Goal: Information Seeking & Learning: Learn about a topic

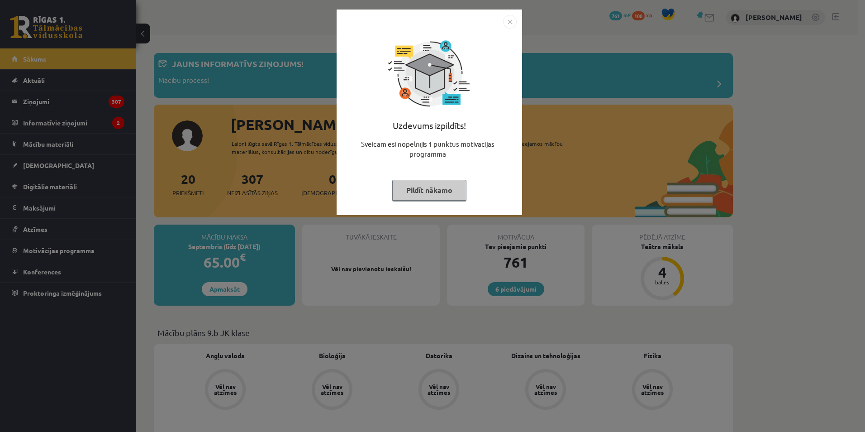
drag, startPoint x: 555, startPoint y: 112, endPoint x: 258, endPoint y: 136, distance: 297.4
click at [555, 112] on div "Uzdevums izpildīts! Sveicam esi nopelnījis 1 punktus motivācijas programmā Pild…" at bounding box center [432, 216] width 865 height 432
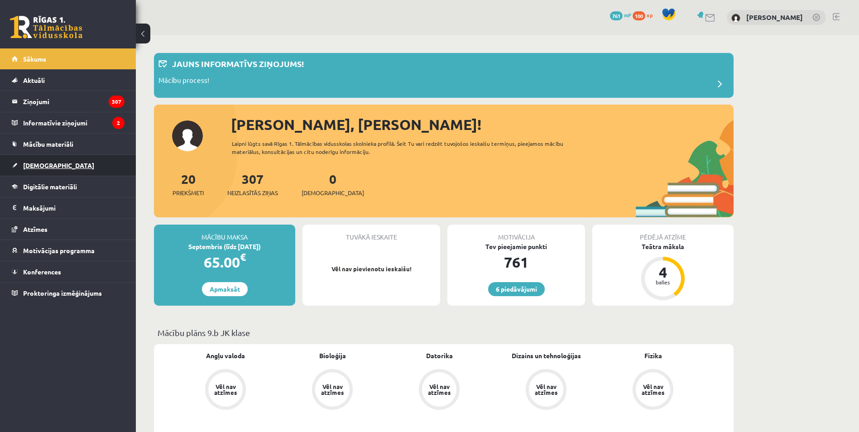
click at [42, 163] on span "[DEMOGRAPHIC_DATA]" at bounding box center [58, 165] width 71 height 8
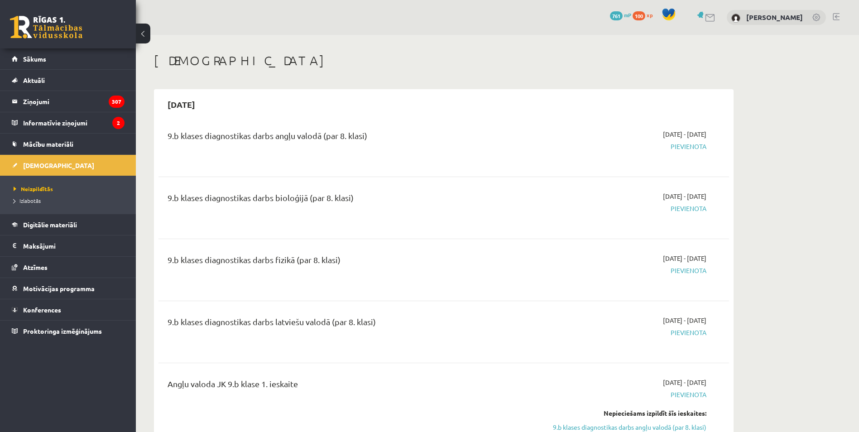
drag, startPoint x: 176, startPoint y: 120, endPoint x: 438, endPoint y: 121, distance: 262.1
drag, startPoint x: 438, startPoint y: 121, endPoint x: 506, endPoint y: 142, distance: 71.5
click at [506, 142] on div "9.b klases diagnostikas darbs angļu valodā (par 8. klasi)" at bounding box center [344, 137] width 354 height 17
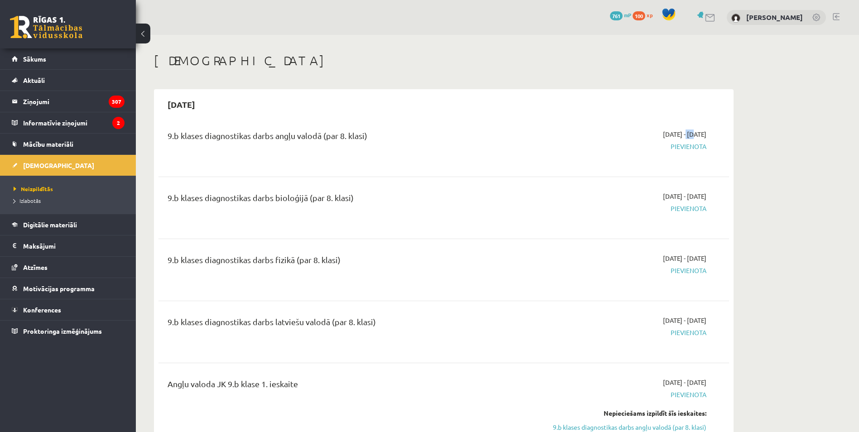
click at [663, 134] on span "[DATE] - [DATE]" at bounding box center [684, 134] width 43 height 10
drag, startPoint x: 660, startPoint y: 134, endPoint x: 673, endPoint y: 136, distance: 13.6
click at [673, 136] on span "[DATE] - [DATE]" at bounding box center [684, 134] width 43 height 10
click at [217, 139] on div "9.b klases diagnostikas darbs angļu valodā (par 8. klasi)" at bounding box center [344, 137] width 354 height 17
drag, startPoint x: 220, startPoint y: 139, endPoint x: 299, endPoint y: 147, distance: 79.6
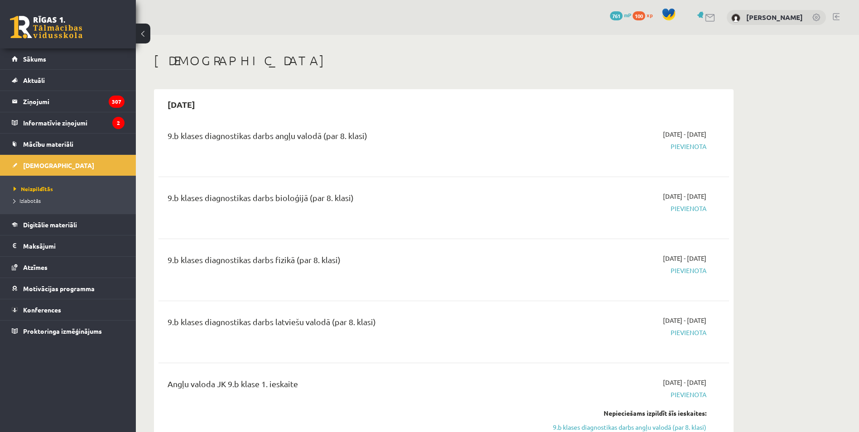
click at [299, 147] on div "9.b klases diagnostikas darbs angļu valodā (par 8. klasi)" at bounding box center [345, 145] width 368 height 33
drag, startPoint x: 272, startPoint y: 131, endPoint x: 331, endPoint y: 138, distance: 58.8
click at [331, 138] on div "9.b klases diagnostikas darbs angļu valodā (par 8. klasi)" at bounding box center [344, 137] width 354 height 17
drag, startPoint x: 331, startPoint y: 138, endPoint x: 349, endPoint y: 189, distance: 54.5
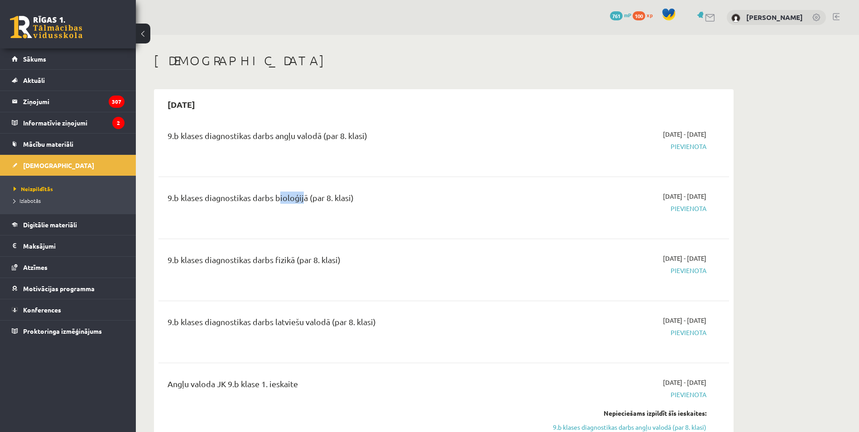
drag, startPoint x: 276, startPoint y: 192, endPoint x: 303, endPoint y: 204, distance: 29.0
click at [302, 202] on div "9.b klases diagnostikas darbs bioloģijā (par 8. klasi)" at bounding box center [344, 199] width 354 height 17
drag, startPoint x: 303, startPoint y: 204, endPoint x: 285, endPoint y: 264, distance: 63.3
click at [312, 281] on div "9.b klases diagnostikas darbs fizikā (par 8. klasi)" at bounding box center [345, 269] width 368 height 33
click at [292, 258] on div "9.b klases diagnostikas darbs fizikā (par 8. klasi)" at bounding box center [344, 261] width 354 height 17
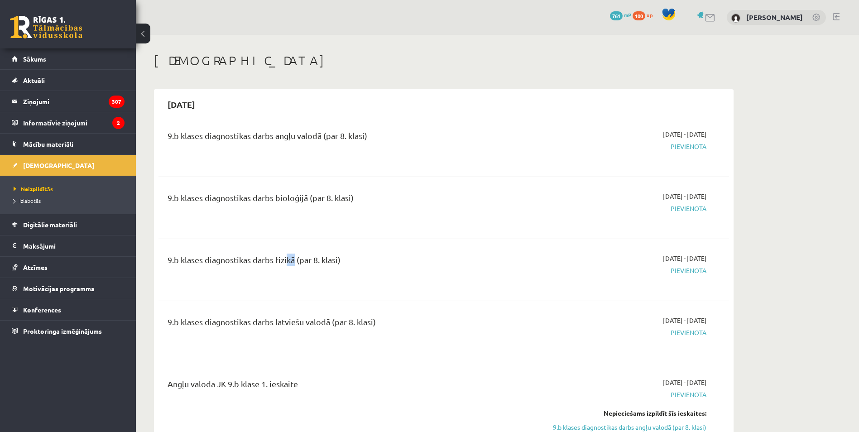
drag, startPoint x: 293, startPoint y: 258, endPoint x: 403, endPoint y: 313, distance: 123.1
click at [403, 313] on div "9.b klases diagnostikas darbs latviešu valodā (par 8. klasi) [DATE] - [DATE] [G…" at bounding box center [443, 331] width 570 height 51
drag, startPoint x: 403, startPoint y: 313, endPoint x: 497, endPoint y: 331, distance: 96.0
click at [497, 331] on div "9.b klases diagnostikas darbs latviešu valodā (par 8. klasi)" at bounding box center [344, 323] width 354 height 17
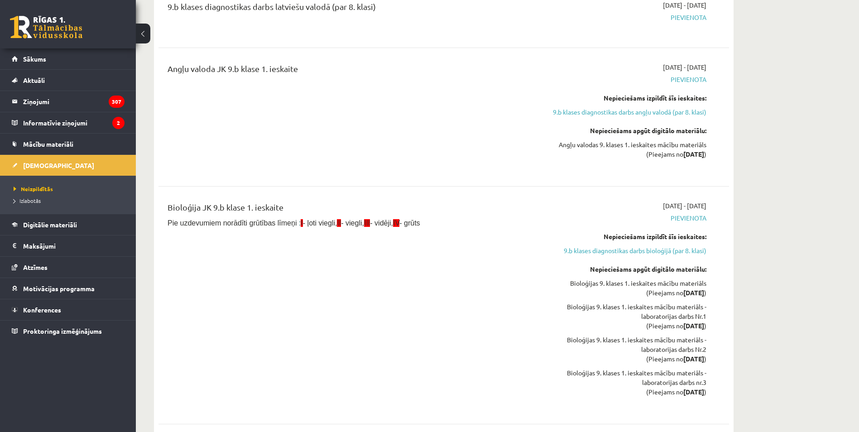
scroll to position [317, 0]
drag, startPoint x: 636, startPoint y: 204, endPoint x: 726, endPoint y: 196, distance: 90.0
click at [726, 196] on div "Bioloģija JK 9.b klase 1. ieskaite Pie uzdevumiem norādīti grūtības līmeņi : I …" at bounding box center [443, 303] width 570 height 226
drag, startPoint x: 726, startPoint y: 196, endPoint x: 746, endPoint y: 210, distance: 24.7
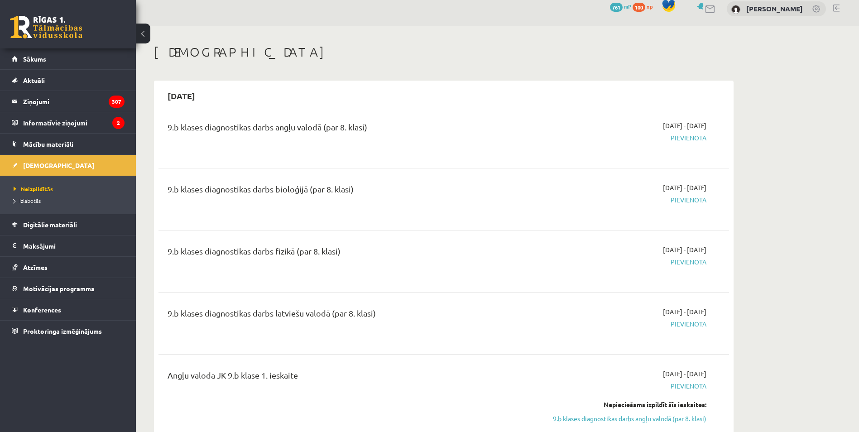
scroll to position [0, 0]
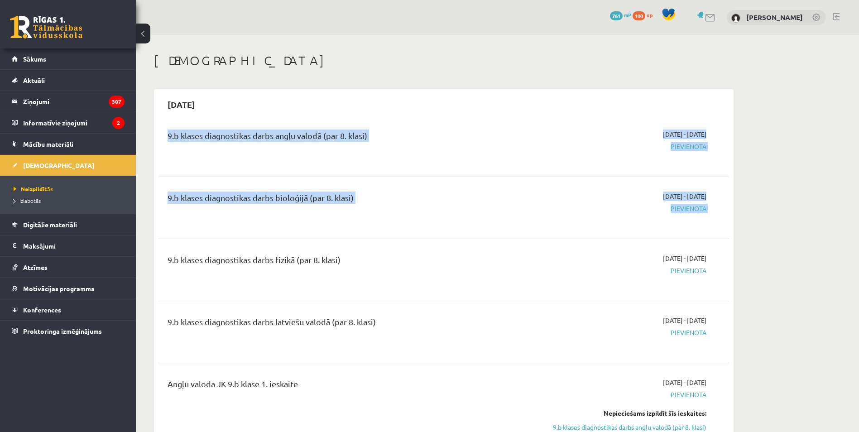
drag, startPoint x: 526, startPoint y: 115, endPoint x: 754, endPoint y: 238, distance: 258.8
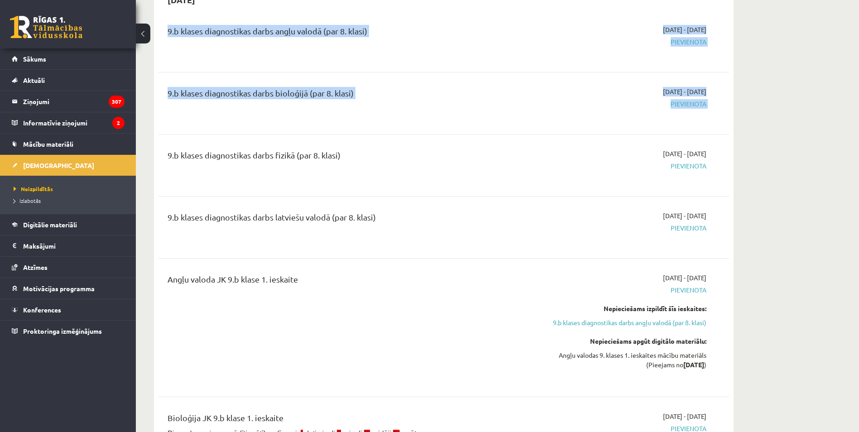
scroll to position [136, 0]
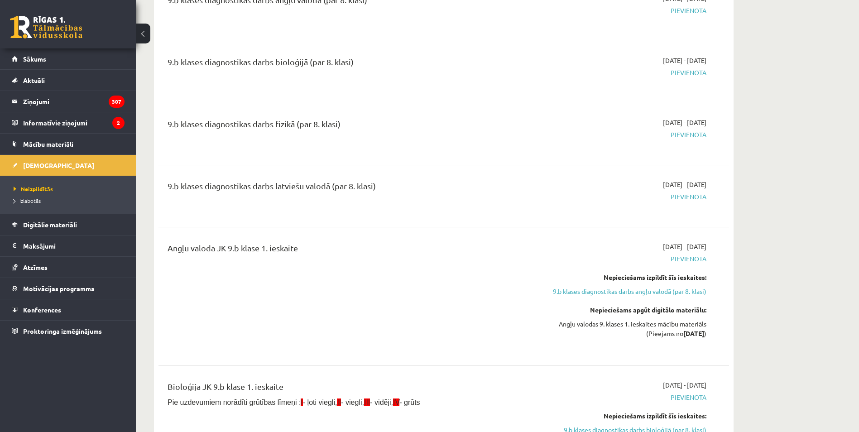
drag, startPoint x: 717, startPoint y: 288, endPoint x: 806, endPoint y: 316, distance: 92.9
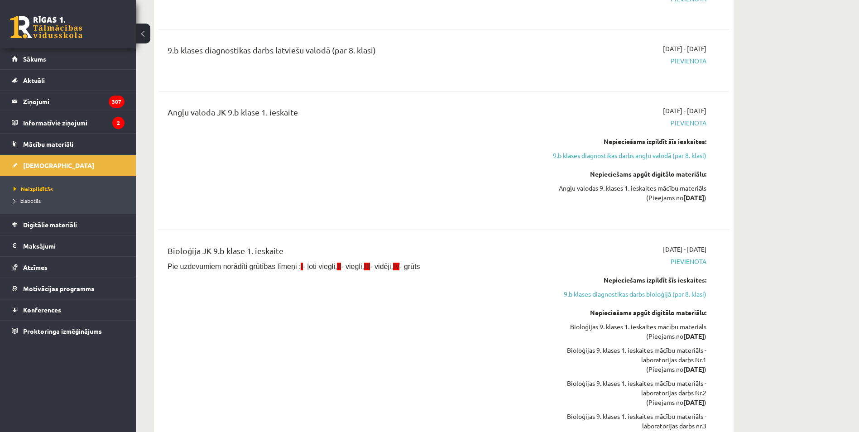
drag, startPoint x: 605, startPoint y: 227, endPoint x: 736, endPoint y: 328, distance: 164.9
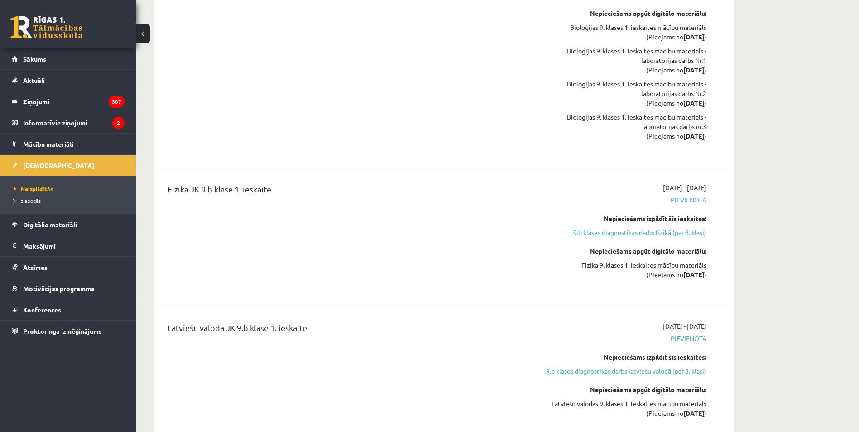
scroll to position [588, 0]
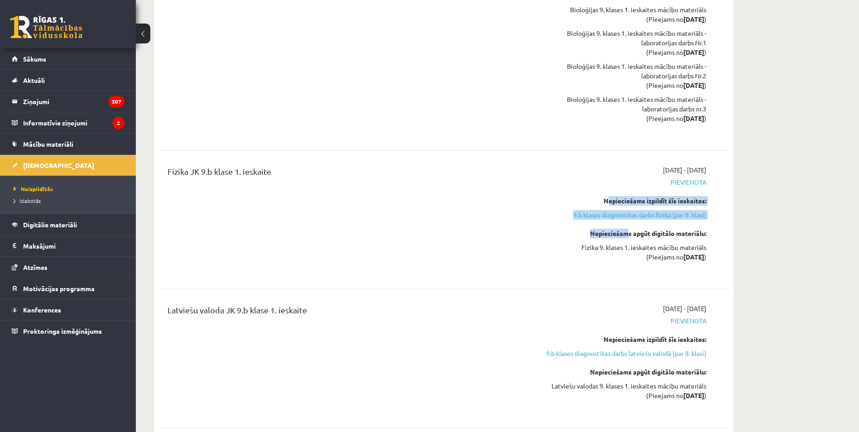
drag, startPoint x: 593, startPoint y: 217, endPoint x: 631, endPoint y: 237, distance: 42.9
click at [629, 236] on div "[DATE] - [DATE] [GEOGRAPHIC_DATA] Nepieciešams izpildīt šīs ieskaites: 9.b klas…" at bounding box center [621, 219] width 184 height 109
drag, startPoint x: 631, startPoint y: 237, endPoint x: 802, endPoint y: 305, distance: 183.9
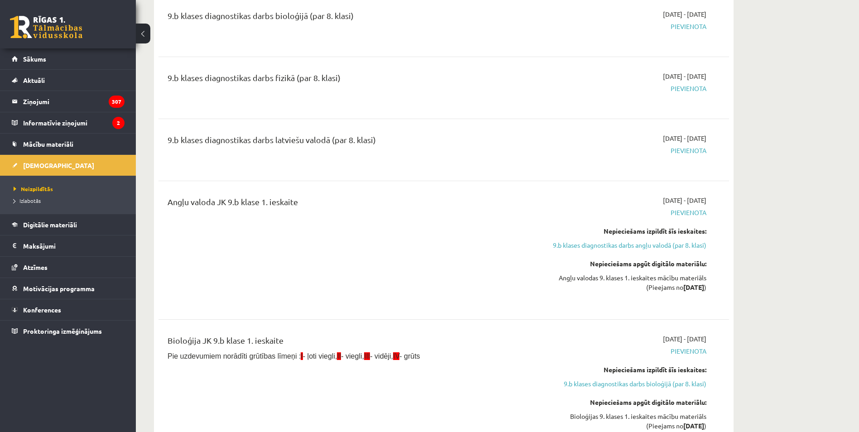
scroll to position [317, 0]
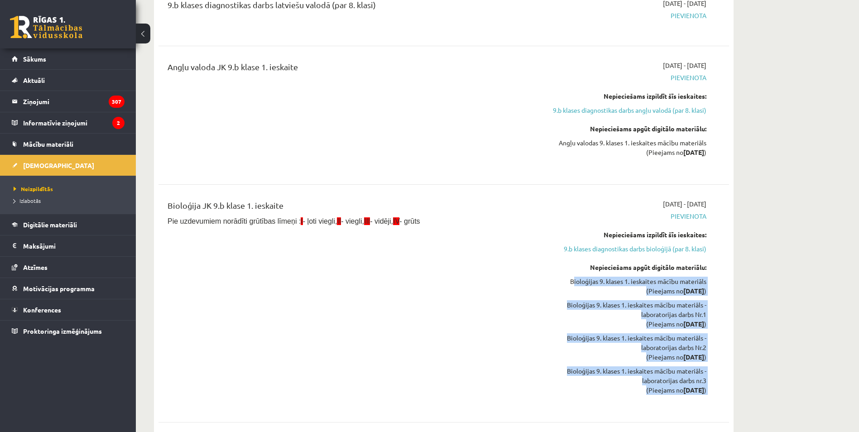
drag, startPoint x: 554, startPoint y: 275, endPoint x: 703, endPoint y: 401, distance: 195.3
click at [703, 401] on div "[DATE] - [DATE] [GEOGRAPHIC_DATA] Nepieciešams izpildīt šīs ieskaites: 9.b klas…" at bounding box center [621, 303] width 184 height 208
drag, startPoint x: 703, startPoint y: 401, endPoint x: 636, endPoint y: 343, distance: 88.8
click at [636, 343] on div "Bioloģijas 9. klases 1. ieskaites mācību materiāls - laboratorijas darbs Nr.2 (…" at bounding box center [620, 347] width 171 height 29
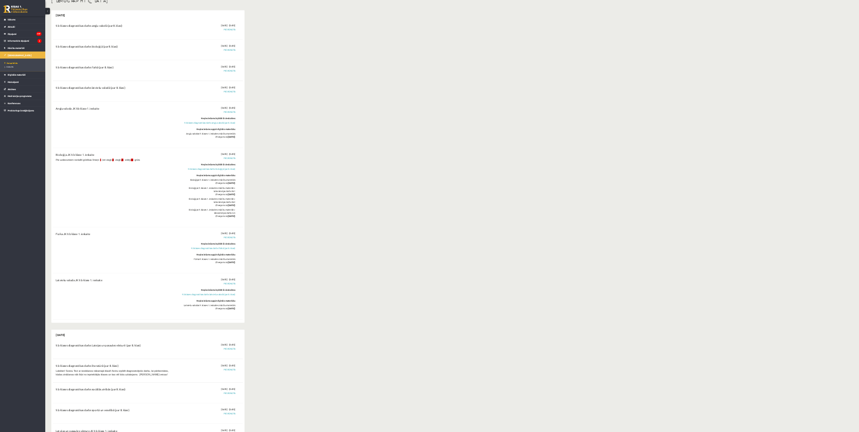
scroll to position [0, 0]
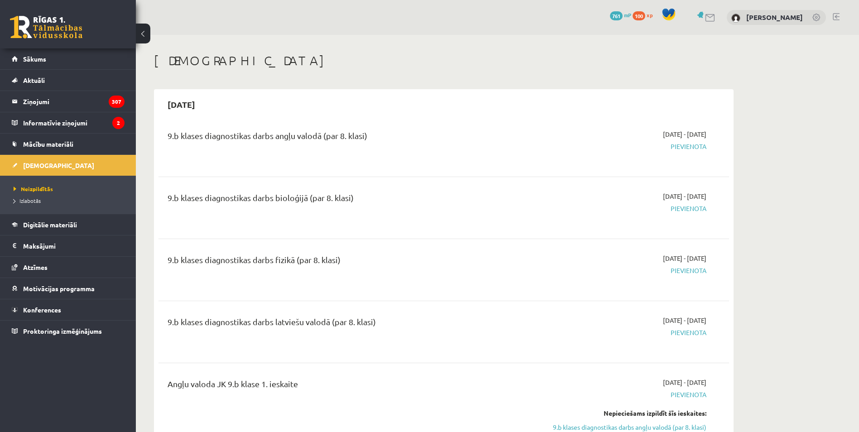
click at [332, 272] on div "9.b klases diagnostikas darbs fizikā (par 8. klasi)" at bounding box center [345, 269] width 368 height 33
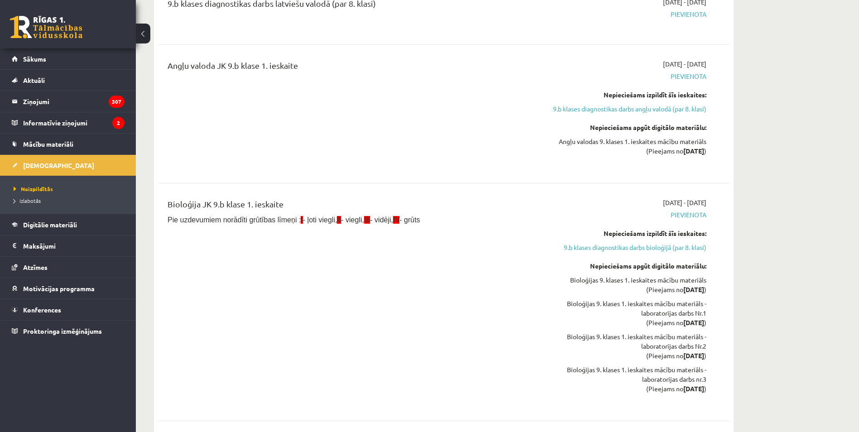
scroll to position [362, 0]
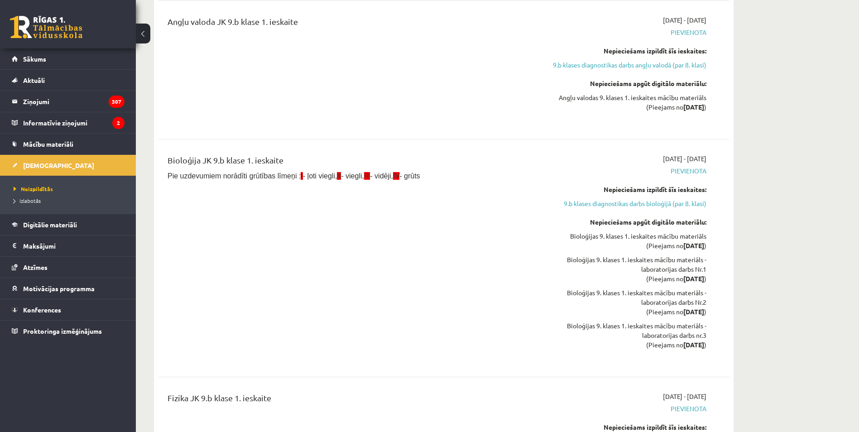
click at [65, 43] on div "6 Dāvanas 761 mP 100 xp" at bounding box center [68, 24] width 136 height 48
click at [76, 33] on link at bounding box center [46, 27] width 72 height 23
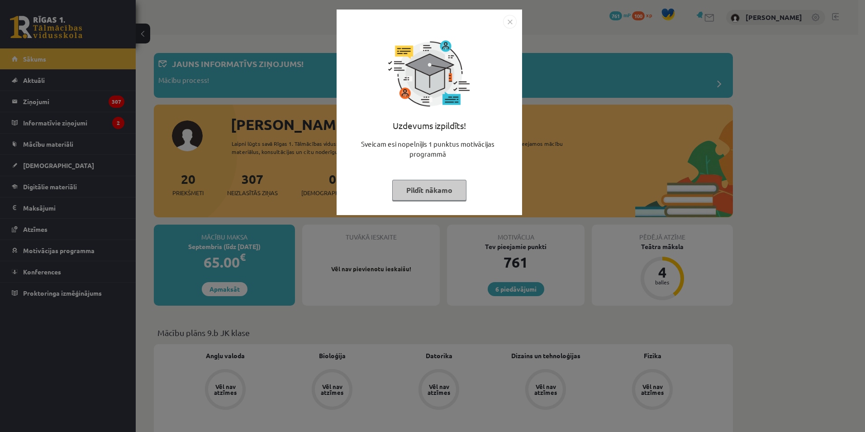
drag, startPoint x: 813, startPoint y: 115, endPoint x: 803, endPoint y: 115, distance: 10.9
click at [812, 115] on div "Uzdevums izpildīts! Sveicam esi nopelnījis 1 punktus motivācijas programmā Pild…" at bounding box center [432, 216] width 865 height 432
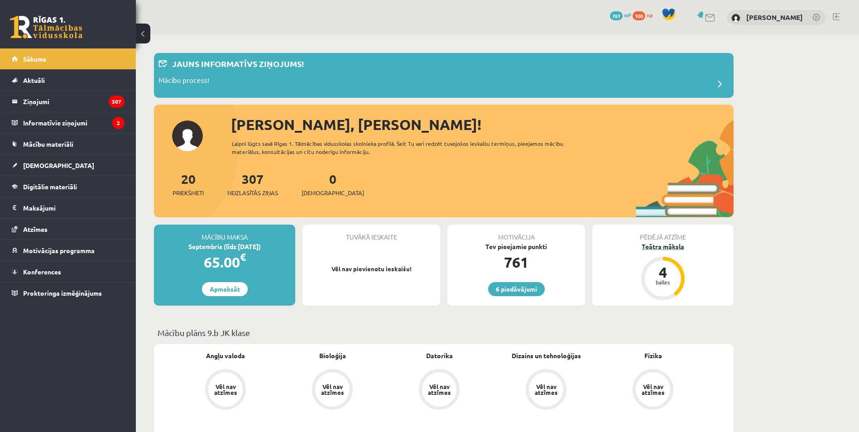
click at [660, 245] on div "Teātra māksla" at bounding box center [662, 247] width 141 height 10
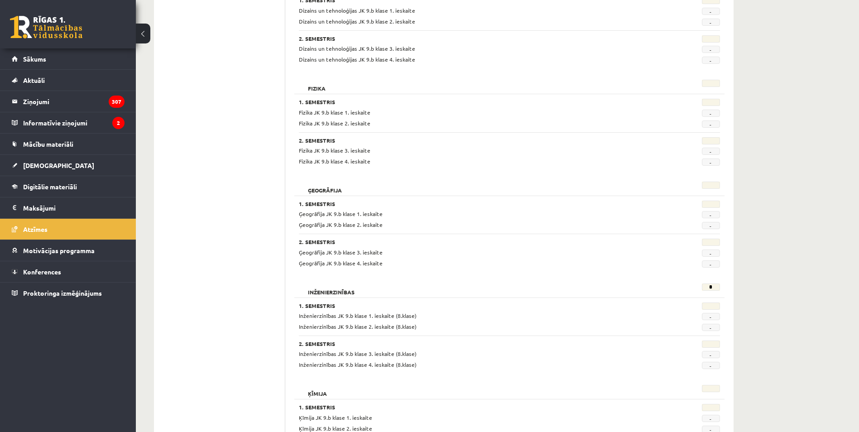
scroll to position [679, 0]
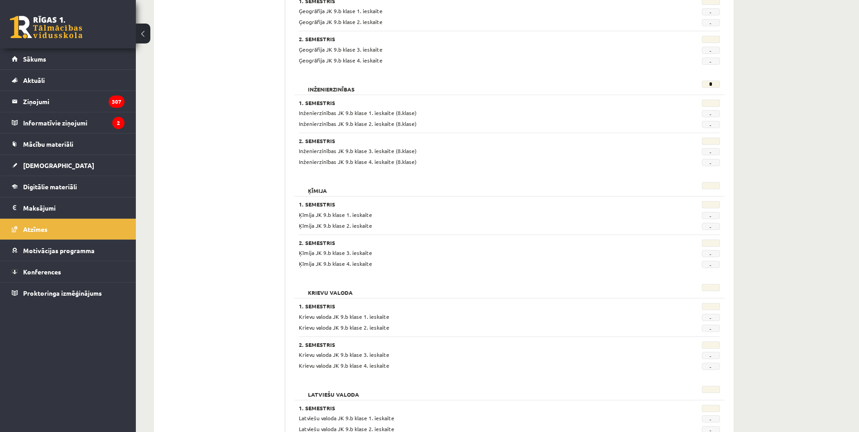
click at [325, 89] on h2 "Inženierzinības" at bounding box center [331, 85] width 65 height 9
drag, startPoint x: 325, startPoint y: 89, endPoint x: 352, endPoint y: 86, distance: 26.8
click at [352, 86] on h2 "Inženierzinības" at bounding box center [331, 85] width 65 height 9
click at [351, 86] on h2 "Inženierzinības" at bounding box center [331, 85] width 65 height 9
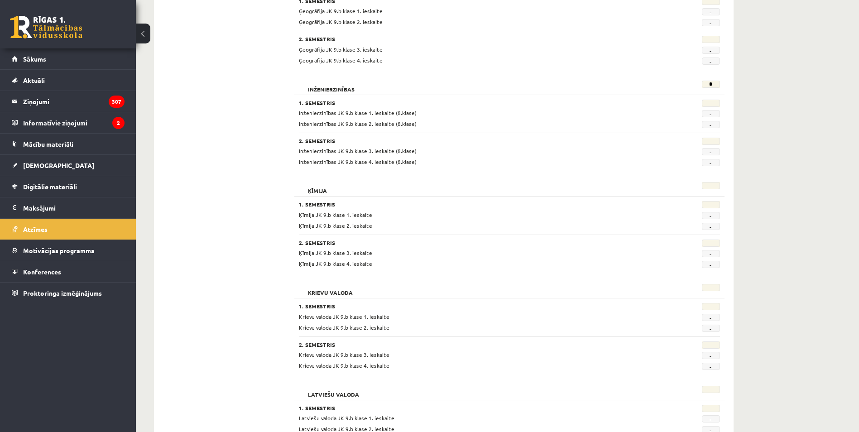
drag, startPoint x: 351, startPoint y: 86, endPoint x: 391, endPoint y: 87, distance: 39.8
click at [391, 87] on div "Inženierzinības" at bounding box center [473, 87] width 362 height 13
click at [323, 90] on h2 "Inženierzinības" at bounding box center [331, 85] width 65 height 9
drag, startPoint x: 323, startPoint y: 90, endPoint x: 531, endPoint y: 121, distance: 210.5
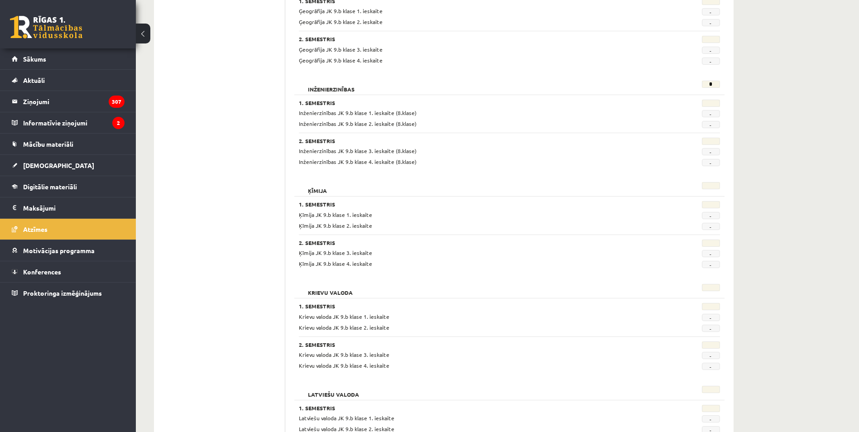
click at [531, 121] on div "Inženierzinības JK 9.b klase 2. ieskaite (8.klase)" at bounding box center [473, 123] width 362 height 9
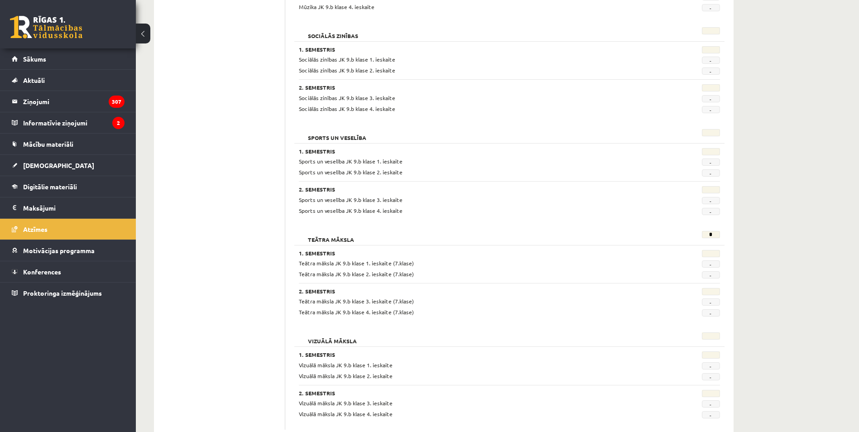
scroll to position [1571, 0]
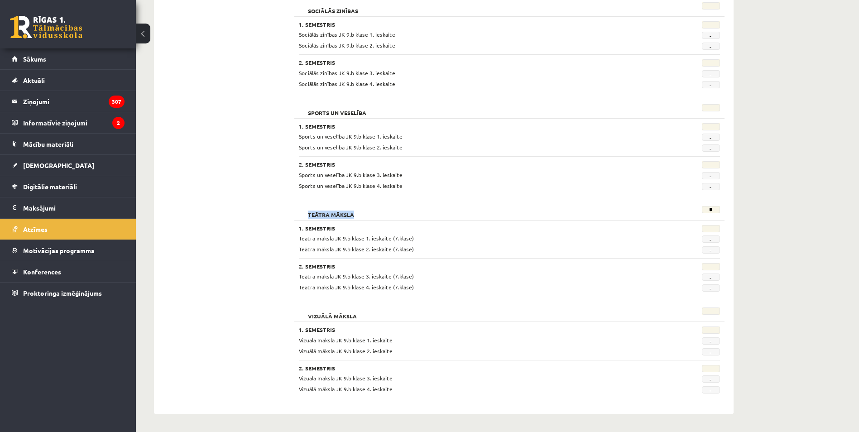
drag, startPoint x: 373, startPoint y: 209, endPoint x: 288, endPoint y: 209, distance: 84.6
drag, startPoint x: 288, startPoint y: 209, endPoint x: 375, endPoint y: 214, distance: 87.0
click at [375, 214] on div "Teātra māksla" at bounding box center [473, 212] width 362 height 13
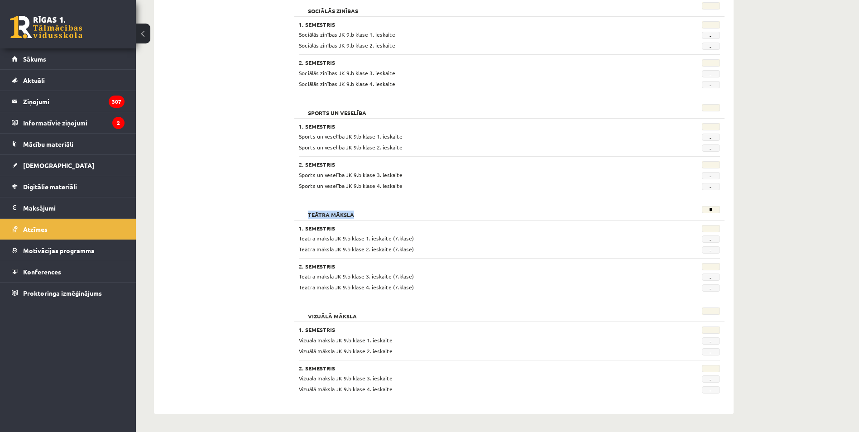
click at [375, 214] on div "Teātra māksla" at bounding box center [473, 212] width 362 height 13
drag, startPoint x: 375, startPoint y: 214, endPoint x: 317, endPoint y: 221, distance: 58.9
click at [317, 221] on div "1. Semestris Teātra māksla JK 9.b klase 1. ieskaite (7.klase) - Teātra māksla J…" at bounding box center [509, 256] width 430 height 72
click at [322, 215] on h2 "Teātra māksla" at bounding box center [331, 210] width 64 height 9
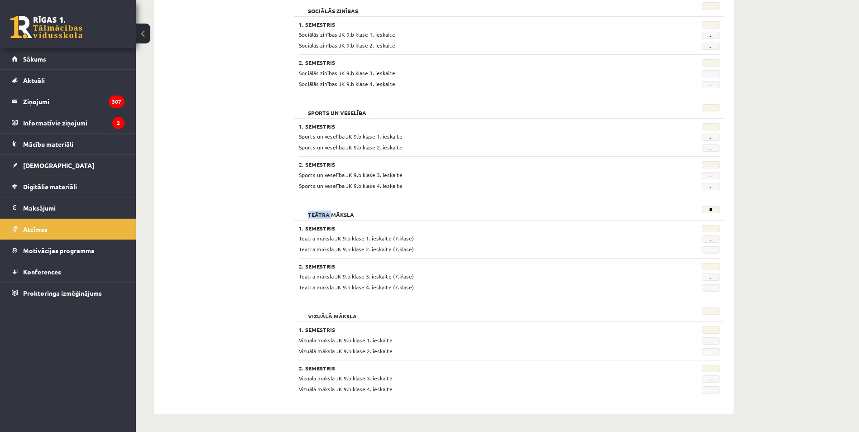
click at [322, 215] on h2 "Teātra māksla" at bounding box center [331, 210] width 64 height 9
drag, startPoint x: 322, startPoint y: 215, endPoint x: 371, endPoint y: 215, distance: 48.4
click at [371, 215] on div "Teātra māksla" at bounding box center [473, 212] width 362 height 13
drag, startPoint x: 366, startPoint y: 214, endPoint x: 272, endPoint y: 213, distance: 94.2
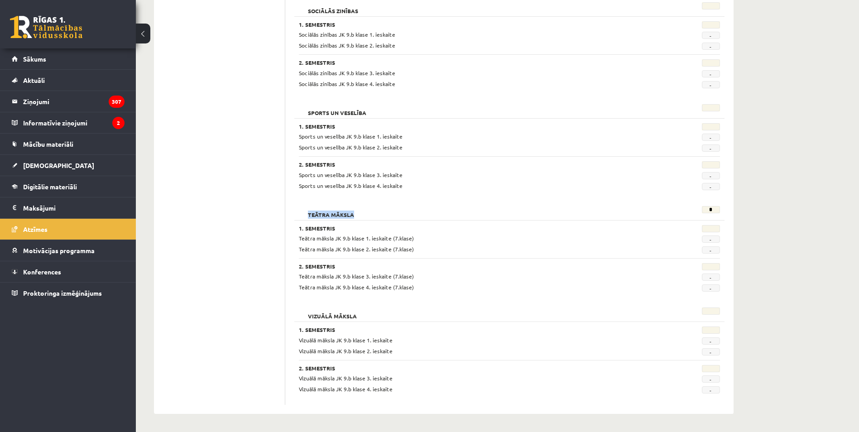
drag, startPoint x: 272, startPoint y: 213, endPoint x: 311, endPoint y: 212, distance: 38.5
click at [311, 212] on h2 "Teātra māksla" at bounding box center [331, 210] width 64 height 9
click at [311, 209] on h2 "Teātra māksla" at bounding box center [331, 210] width 64 height 9
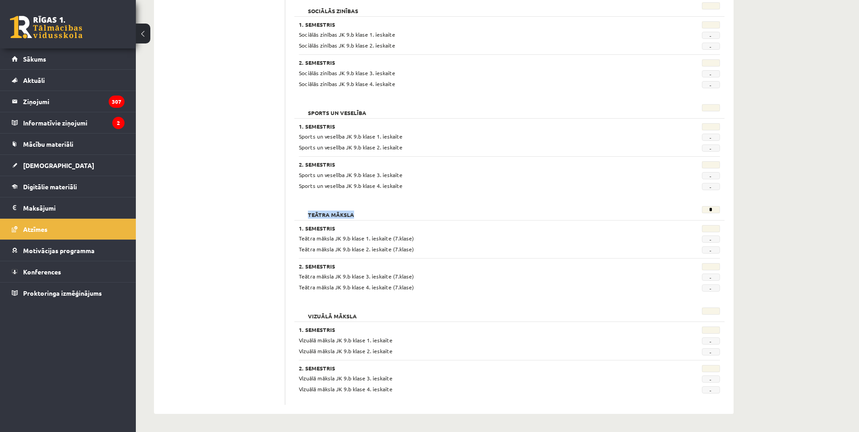
drag, startPoint x: 311, startPoint y: 208, endPoint x: 335, endPoint y: 210, distance: 24.0
click at [335, 209] on h2 "Teātra māksla" at bounding box center [331, 210] width 64 height 9
click at [33, 164] on span "[DEMOGRAPHIC_DATA]" at bounding box center [58, 165] width 71 height 8
